Goal: Information Seeking & Learning: Learn about a topic

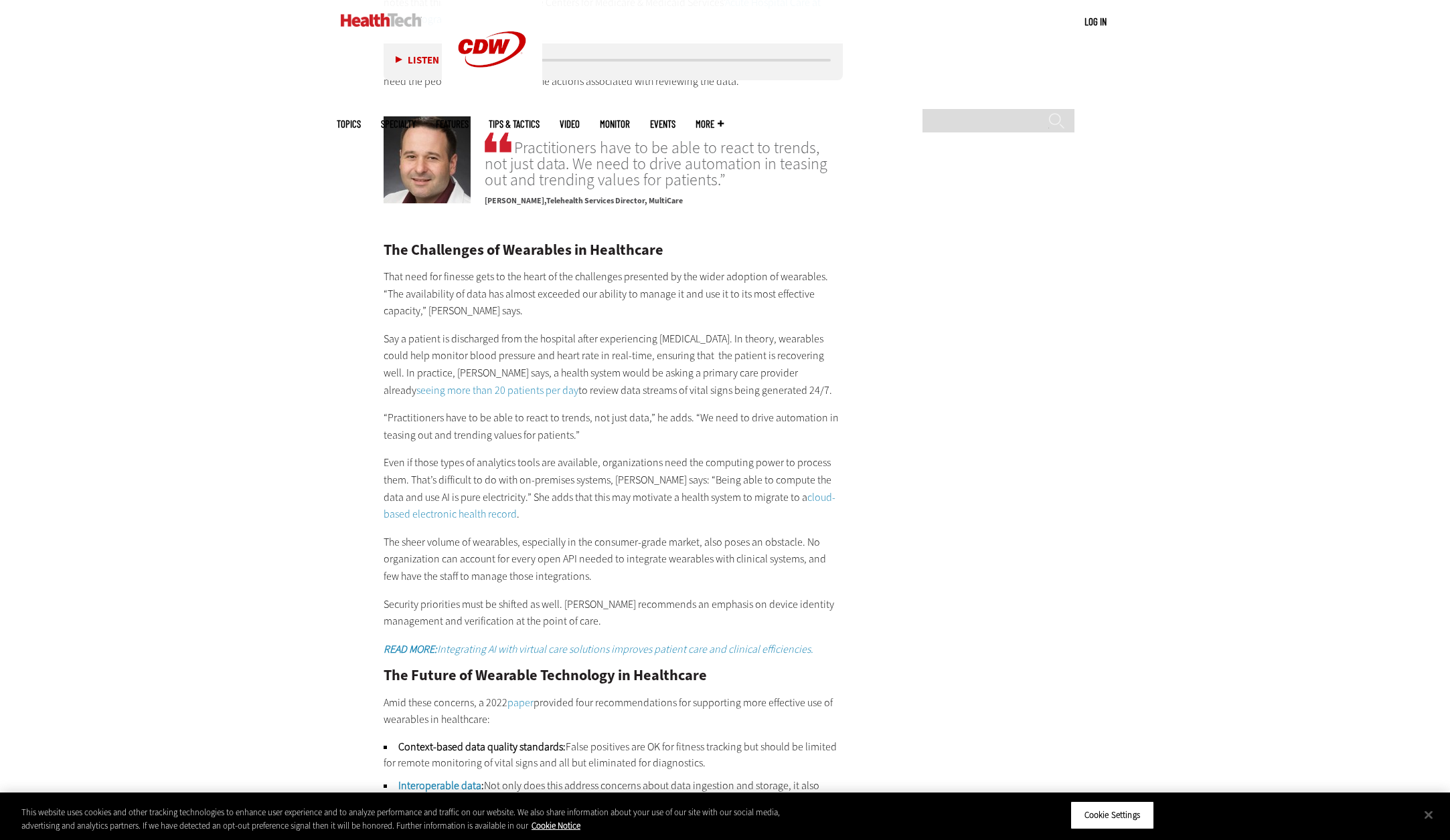
scroll to position [2278, 0]
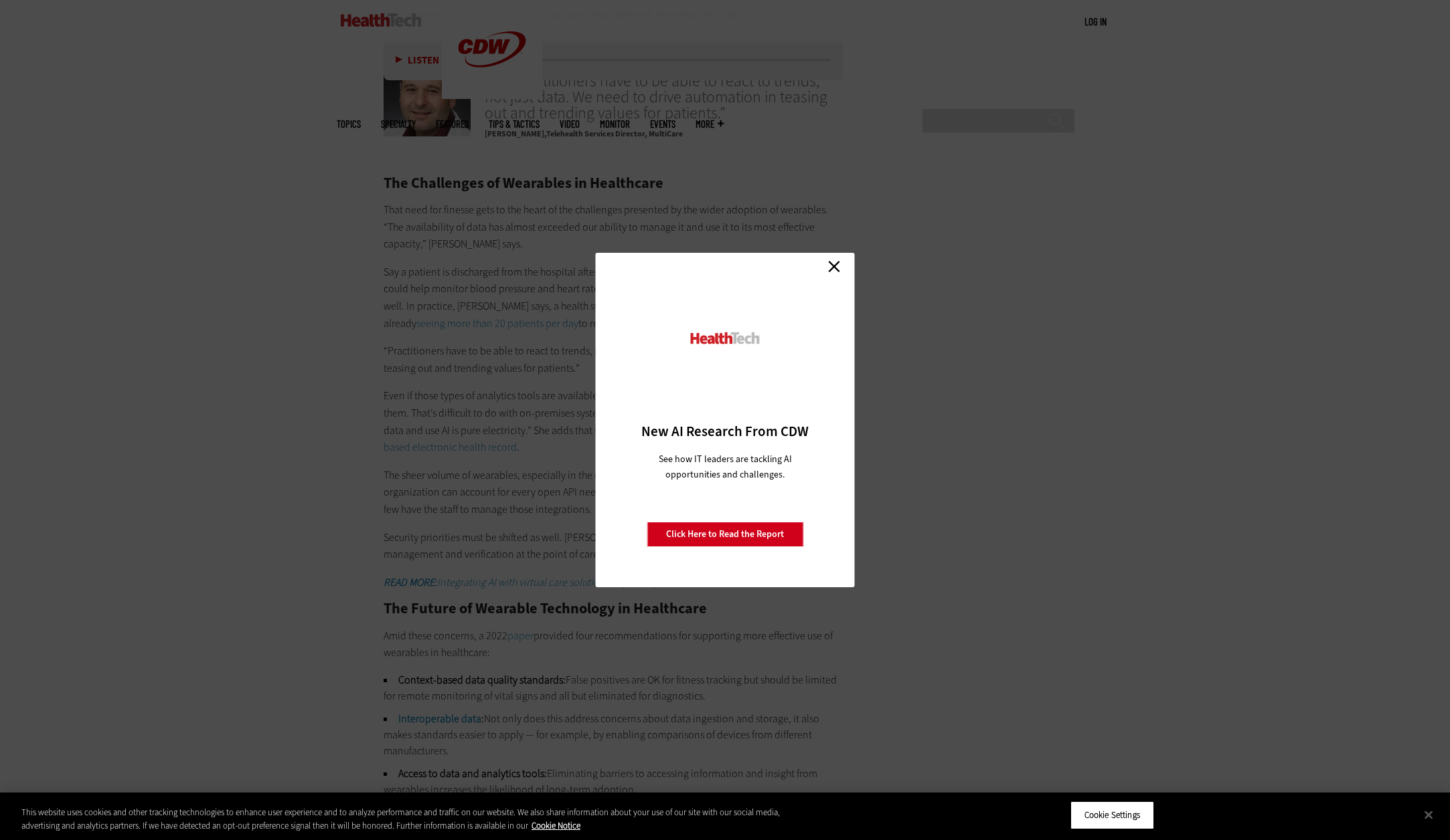
click at [833, 265] on link "Close" at bounding box center [834, 266] width 20 height 20
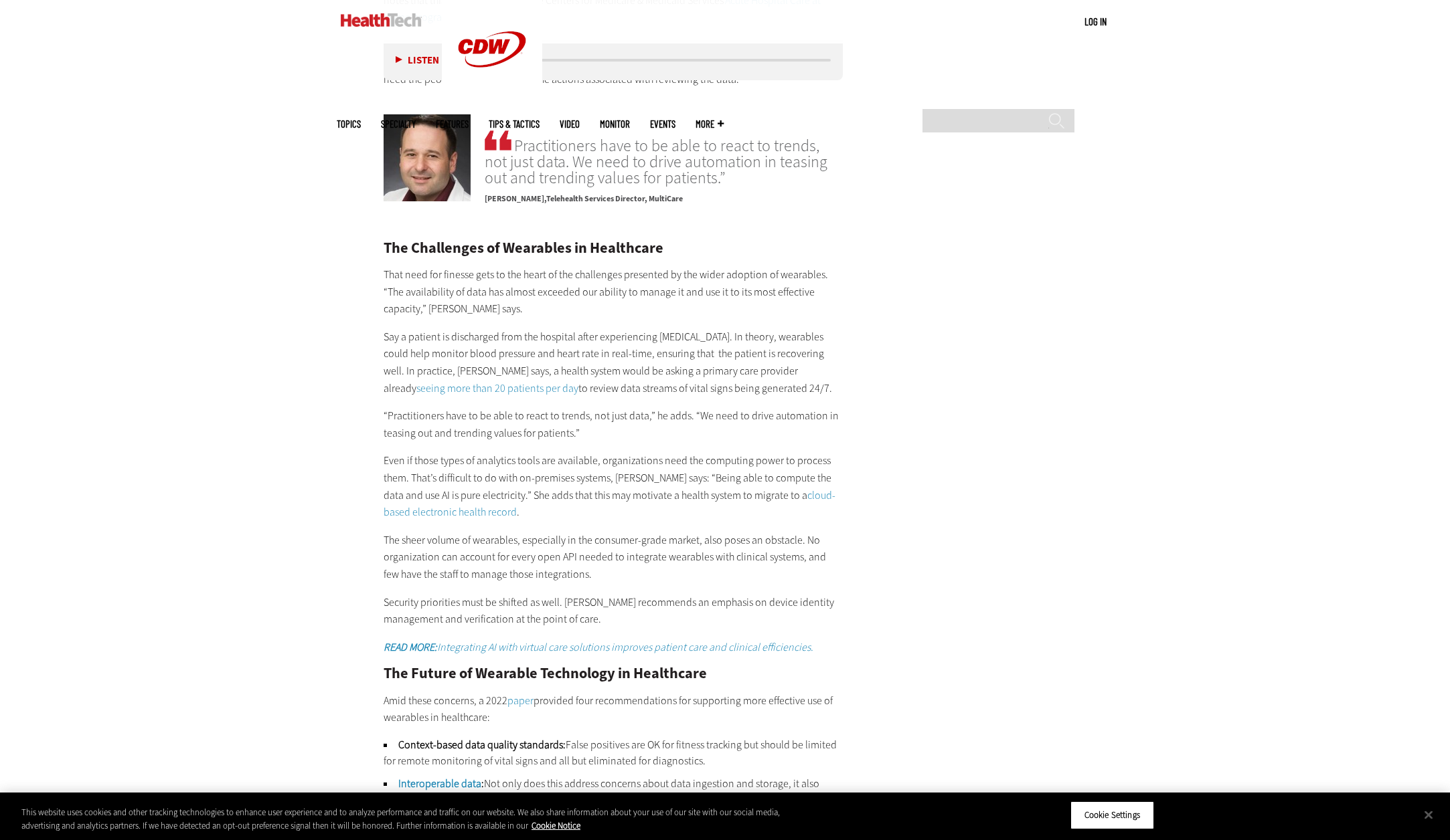
scroll to position [2211, 0]
click at [433, 243] on div "The Challenges of Wearables in Healthcare That need for finesse gets to the hea…" at bounding box center [612, 687] width 459 height 890
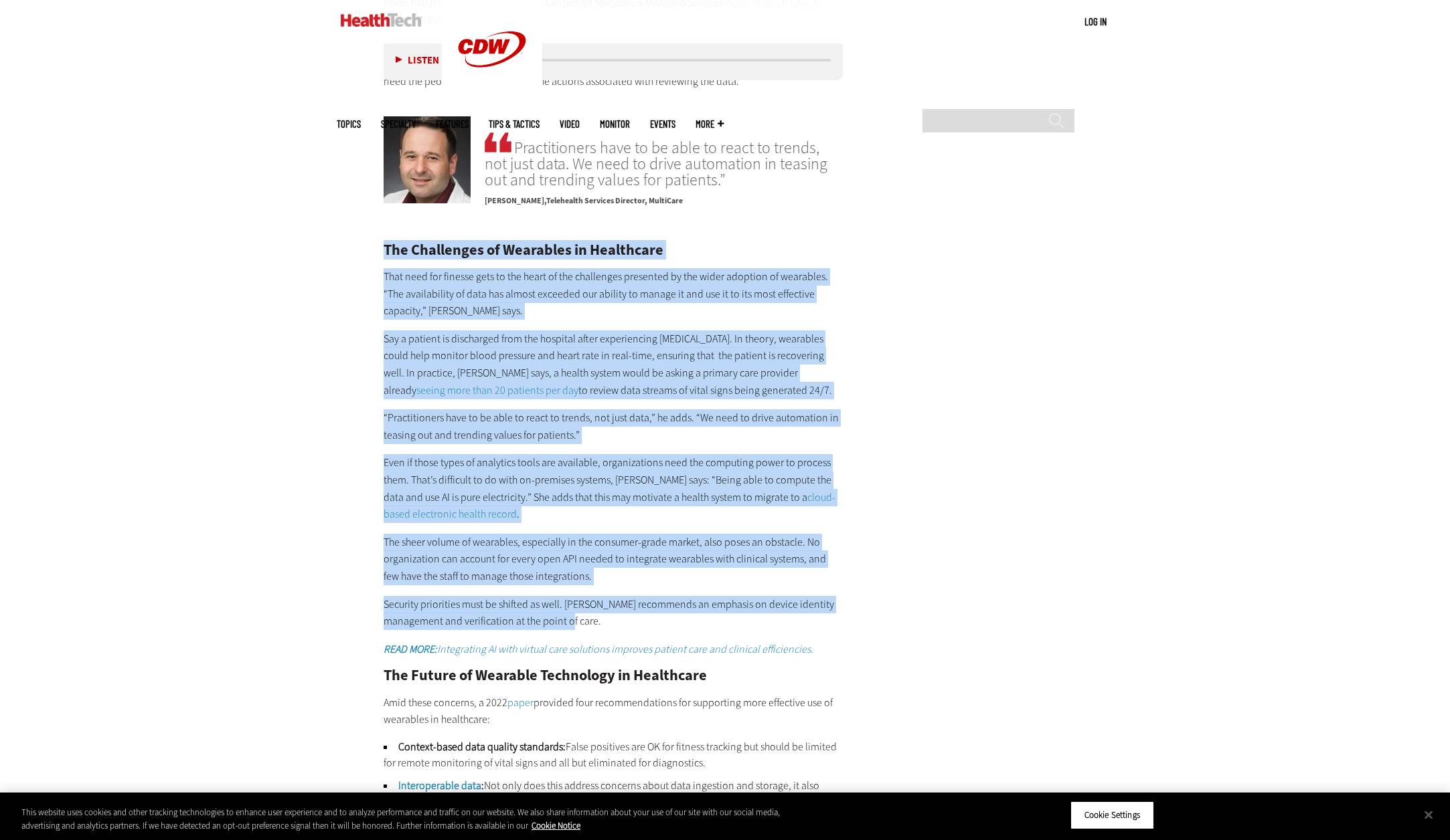
drag, startPoint x: 383, startPoint y: 211, endPoint x: 786, endPoint y: 589, distance: 552.5
click at [786, 589] on div "The Challenges of Wearables in Healthcare That need for finesse gets to the hea…" at bounding box center [612, 687] width 459 height 890
copy div "Lor Ipsumdolor si Ametconse ad Elitseddoe Temp inci utl etdolor magn al eni adm…"
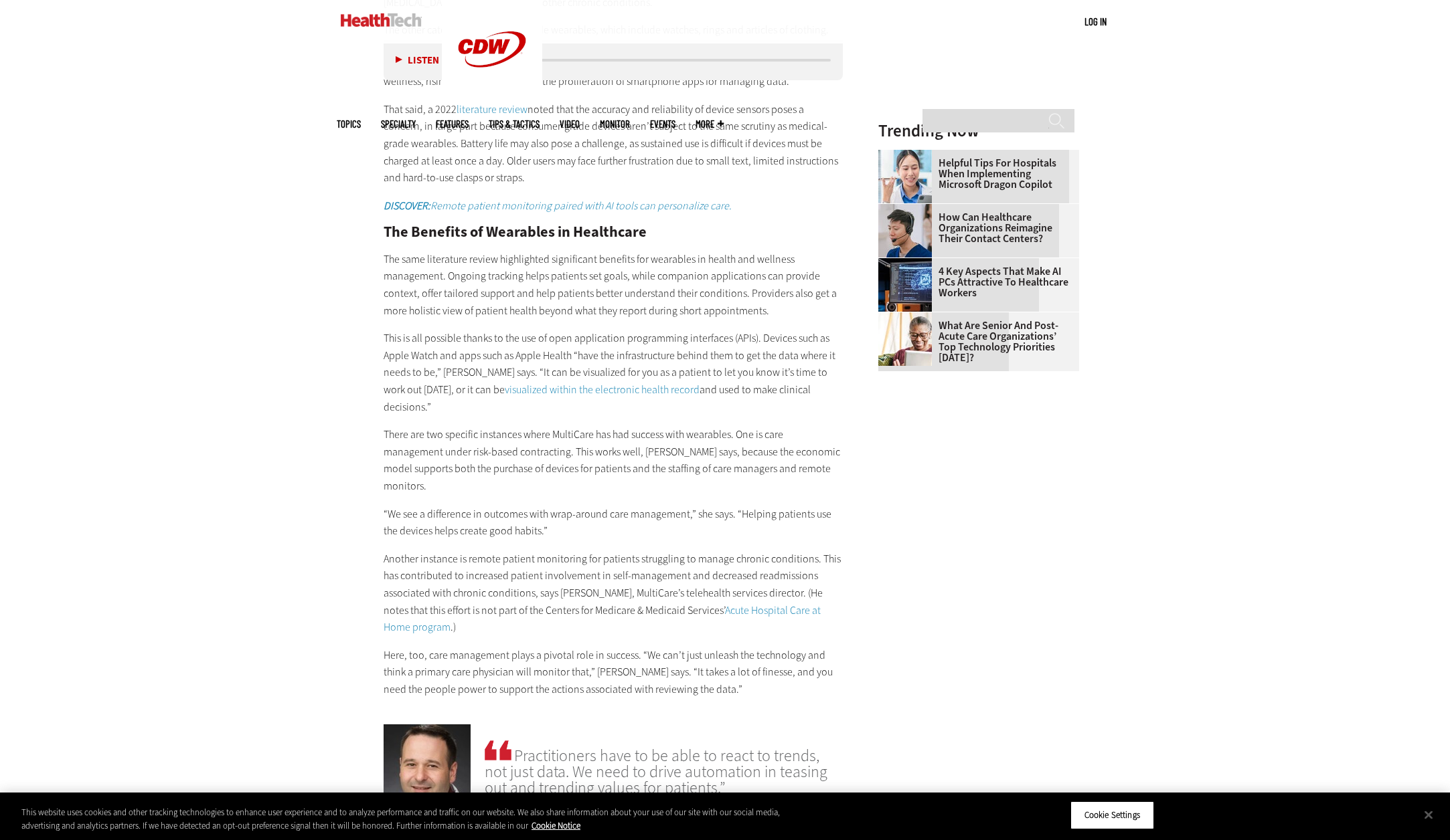
scroll to position [1609, 0]
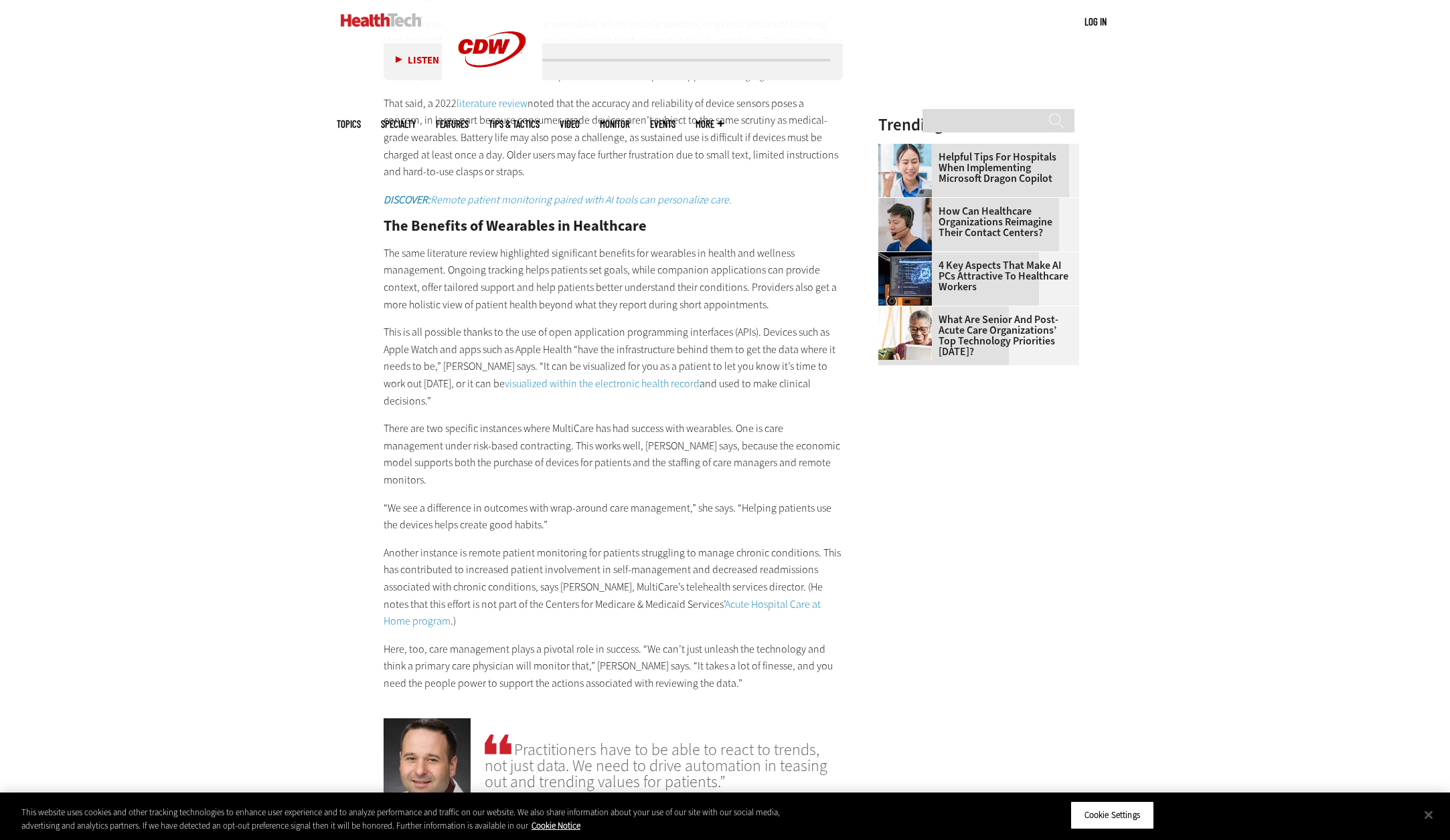
click at [498, 311] on p "The same literature review highlighted significant benefits for wearables in he…" at bounding box center [612, 279] width 459 height 68
click at [475, 350] on p "This is all possible thanks to the use of open application programming interfac…" at bounding box center [612, 366] width 459 height 86
drag, startPoint x: 386, startPoint y: 331, endPoint x: 718, endPoint y: 358, distance: 333.1
click at [823, 385] on p "This is all possible thanks to the use of open application programming interfac…" at bounding box center [612, 366] width 459 height 86
copy p "This is all possible thanks to the use of open application programming interfac…"
